Goal: Browse casually

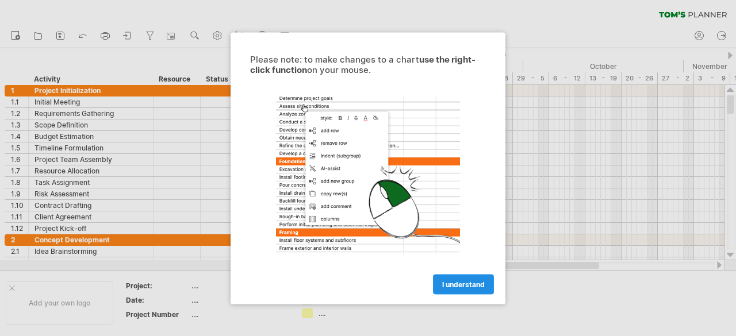
click at [470, 289] on link "I understand" at bounding box center [463, 284] width 61 height 20
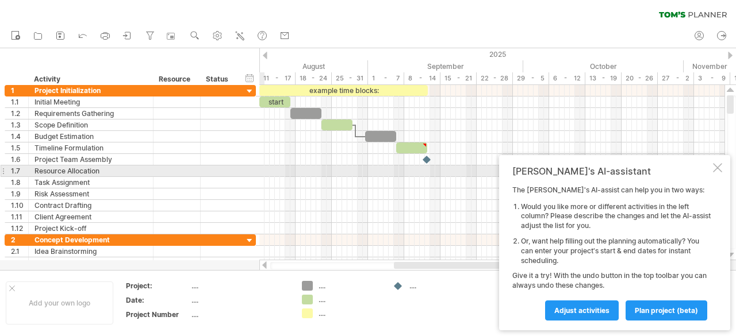
click at [722, 170] on div at bounding box center [717, 167] width 9 height 9
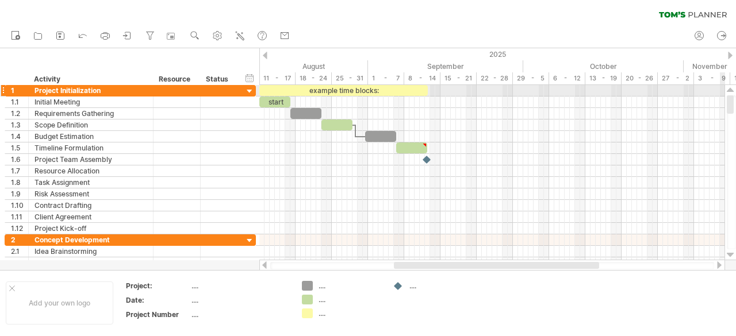
drag, startPoint x: 731, startPoint y: 109, endPoint x: 734, endPoint y: 91, distance: 17.4
click at [734, 91] on div at bounding box center [731, 172] width 12 height 175
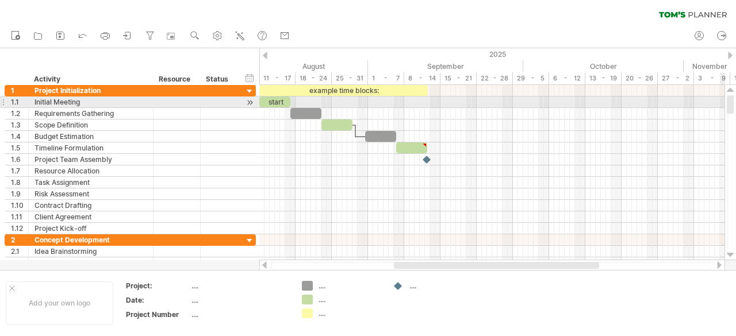
drag, startPoint x: 734, startPoint y: 96, endPoint x: 733, endPoint y: 104, distance: 8.1
click at [733, 104] on div at bounding box center [731, 172] width 9 height 154
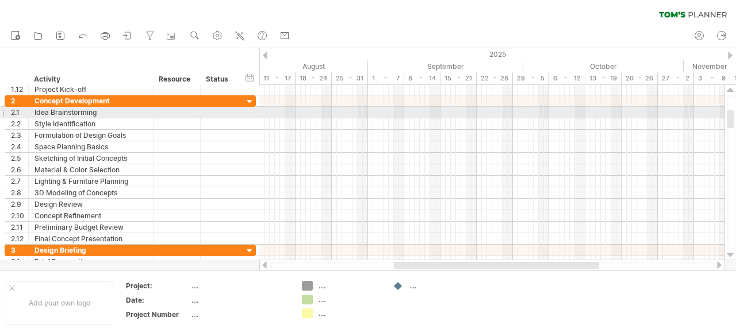
drag, startPoint x: 733, startPoint y: 105, endPoint x: 731, endPoint y: 118, distance: 13.3
click at [731, 118] on div at bounding box center [730, 119] width 7 height 18
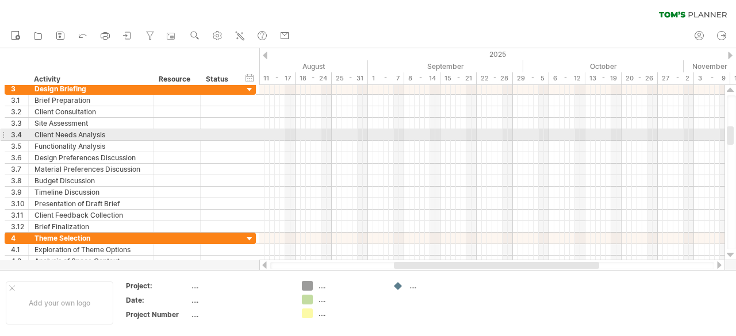
drag, startPoint x: 731, startPoint y: 116, endPoint x: 728, endPoint y: 133, distance: 17.0
click at [728, 133] on div at bounding box center [730, 136] width 7 height 18
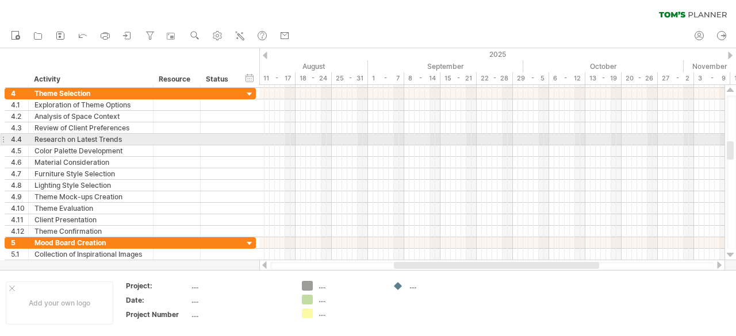
drag, startPoint x: 729, startPoint y: 131, endPoint x: 728, endPoint y: 145, distance: 15.0
click at [728, 145] on div at bounding box center [730, 150] width 7 height 18
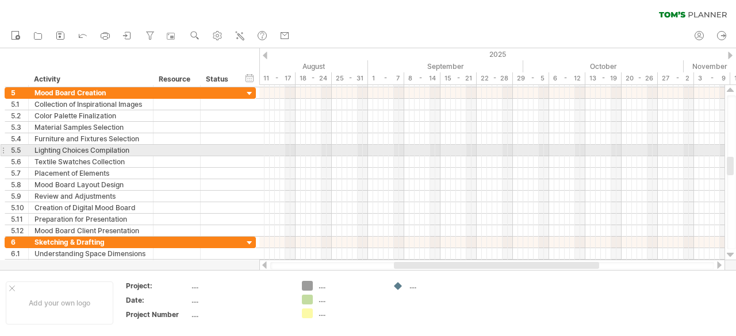
drag, startPoint x: 728, startPoint y: 145, endPoint x: 727, endPoint y: 161, distance: 15.6
click at [727, 161] on div at bounding box center [730, 166] width 7 height 18
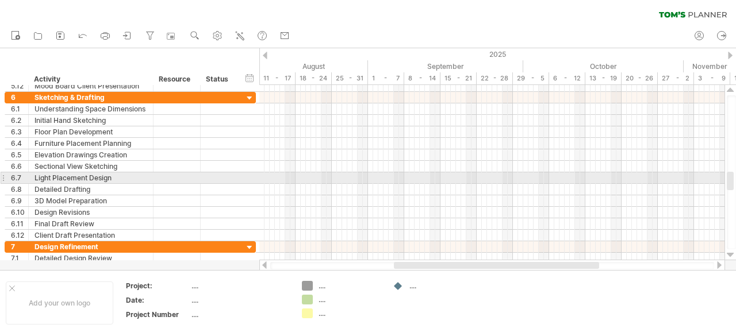
drag, startPoint x: 731, startPoint y: 167, endPoint x: 730, endPoint y: 181, distance: 13.8
click at [730, 181] on div at bounding box center [730, 181] width 7 height 18
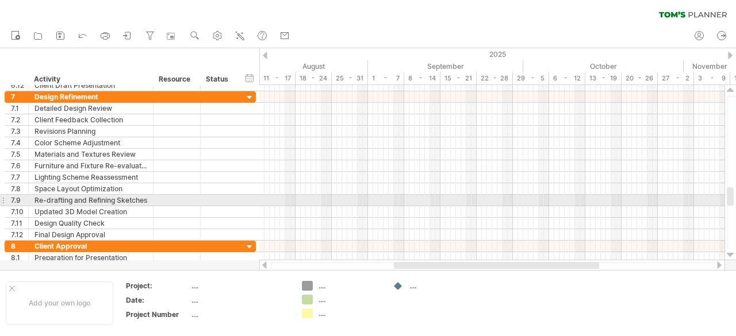
drag, startPoint x: 730, startPoint y: 181, endPoint x: 729, endPoint y: 196, distance: 15.5
click at [729, 196] on div at bounding box center [730, 196] width 7 height 18
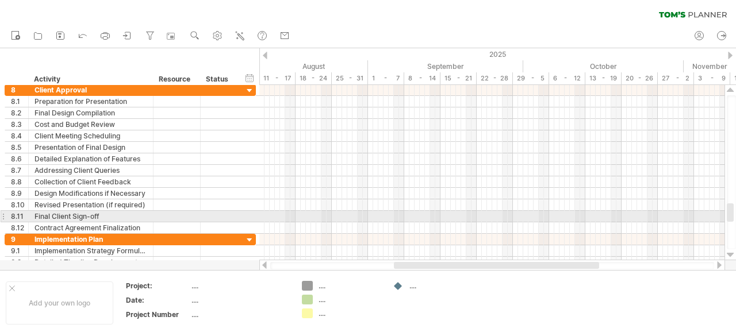
drag, startPoint x: 729, startPoint y: 196, endPoint x: 729, endPoint y: 212, distance: 16.1
click at [729, 212] on div at bounding box center [730, 213] width 7 height 18
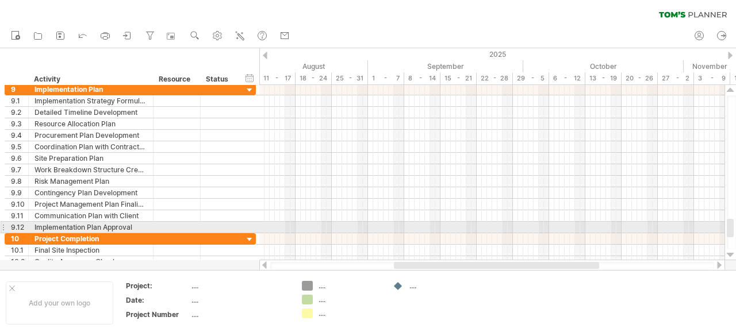
drag, startPoint x: 731, startPoint y: 213, endPoint x: 730, endPoint y: 229, distance: 15.5
click at [730, 229] on div at bounding box center [730, 228] width 7 height 18
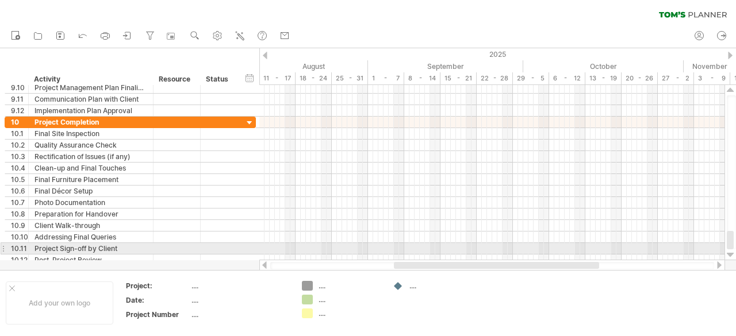
drag, startPoint x: 730, startPoint y: 229, endPoint x: 730, endPoint y: 250, distance: 21.3
click at [730, 250] on div at bounding box center [731, 172] width 12 height 175
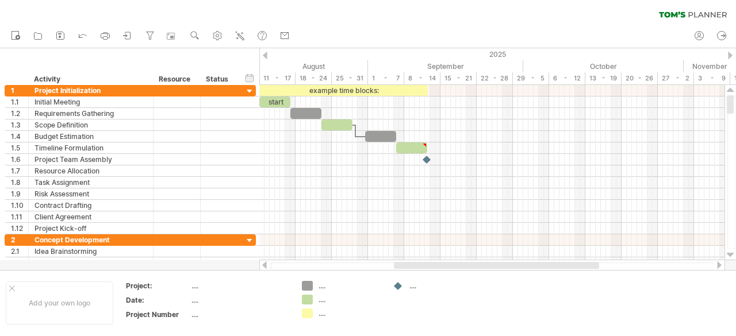
drag, startPoint x: 729, startPoint y: 249, endPoint x: 720, endPoint y: -6, distance: 254.9
click at [720, 0] on html "progress(100%) Trying to reach [DOMAIN_NAME] Connected again... 0% clear filter…" at bounding box center [368, 169] width 736 height 339
